Goal: Information Seeking & Learning: Stay updated

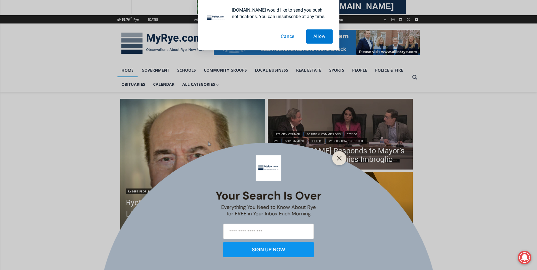
scroll to position [147, 0]
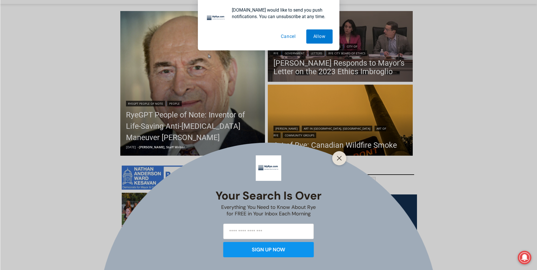
click at [291, 37] on button "Cancel" at bounding box center [288, 36] width 29 height 14
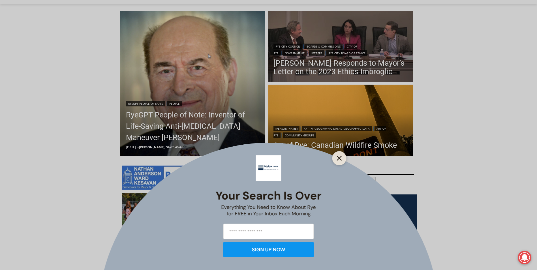
click at [337, 161] on button "Close" at bounding box center [339, 158] width 8 height 8
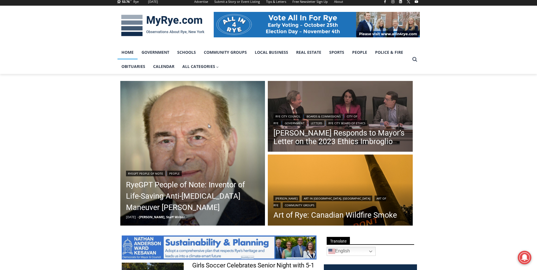
scroll to position [57, 0]
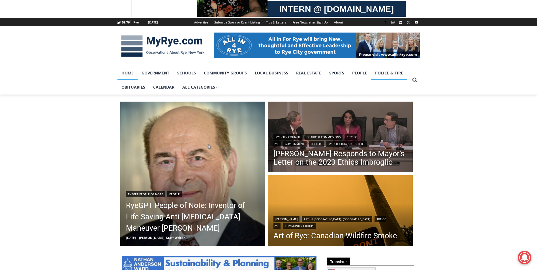
click at [385, 74] on link "Police & Fire" at bounding box center [389, 73] width 36 height 14
